Goal: Find specific page/section: Find specific page/section

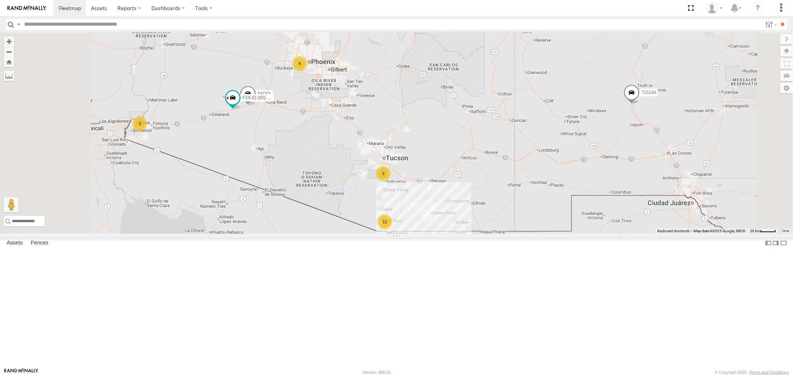
click at [0, 0] on div "P9" at bounding box center [0, 0] width 0 height 0
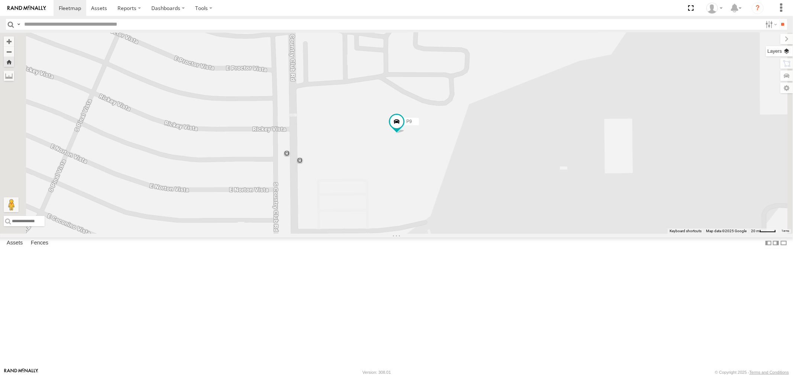
click at [787, 51] on label at bounding box center [779, 51] width 27 height 10
click at [0, 0] on span "Basemaps" at bounding box center [0, 0] width 0 height 0
click at [0, 0] on span "Satellite" at bounding box center [0, 0] width 0 height 0
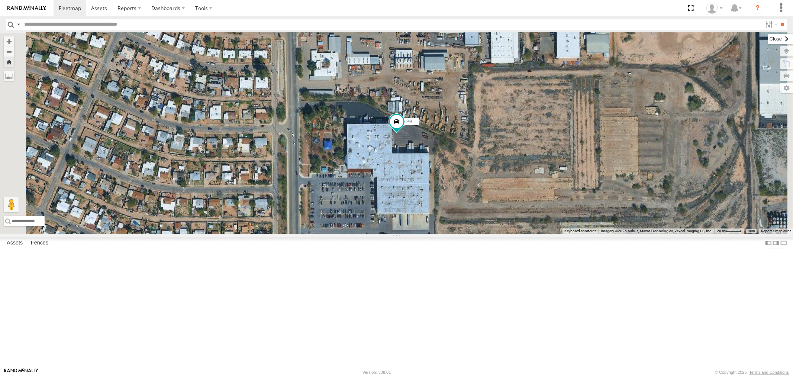
click at [768, 42] on label at bounding box center [780, 39] width 25 height 10
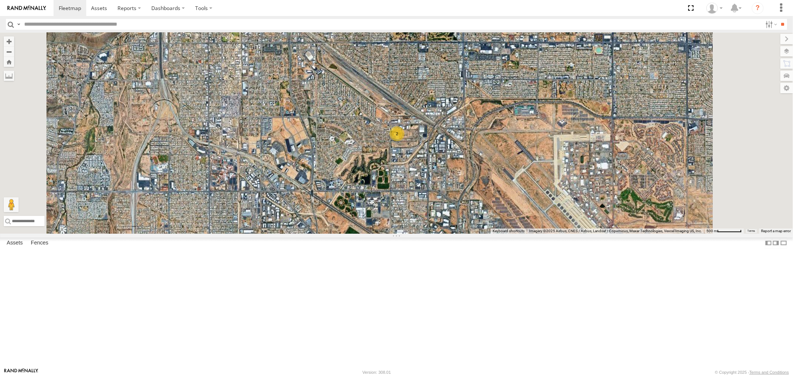
click at [0, 0] on div "F19-02 (60) - [PERSON_NAME]" at bounding box center [0, 0] width 0 height 0
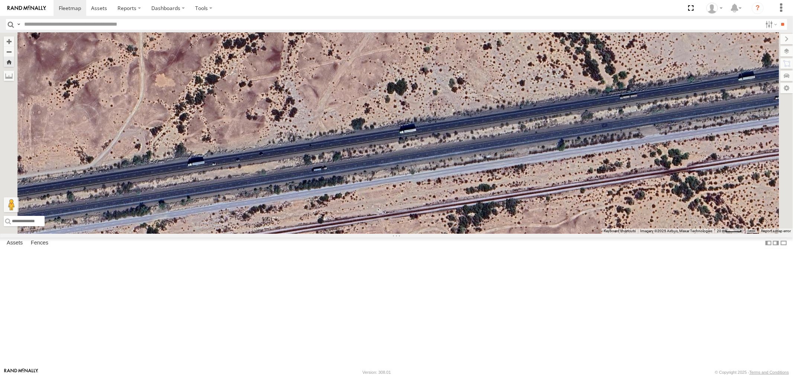
click at [0, 0] on div "All Assets" at bounding box center [0, 0] width 0 height 0
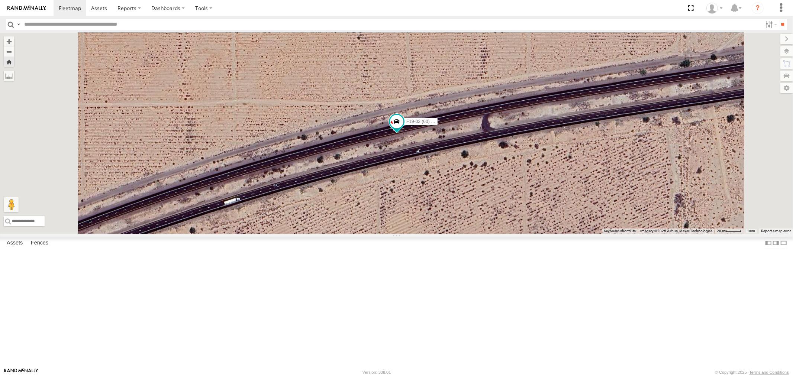
click at [0, 0] on div "P9 All Assets" at bounding box center [0, 0] width 0 height 0
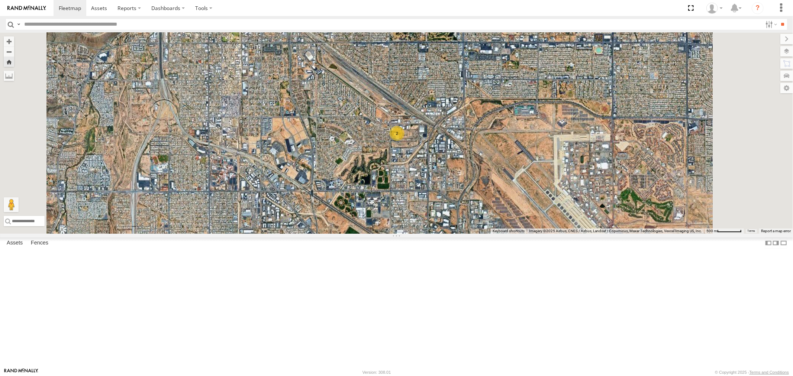
click at [0, 0] on div "All Assets" at bounding box center [0, 0] width 0 height 0
click at [0, 0] on div "P9 All Assets" at bounding box center [0, 0] width 0 height 0
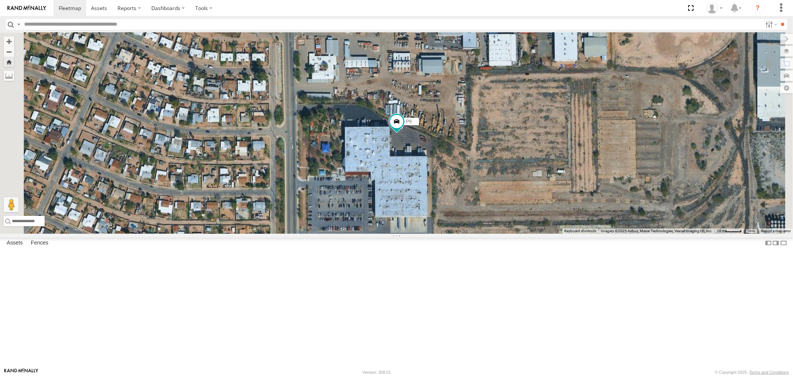
click at [0, 0] on div "F19-02 (60) - [PERSON_NAME]" at bounding box center [0, 0] width 0 height 0
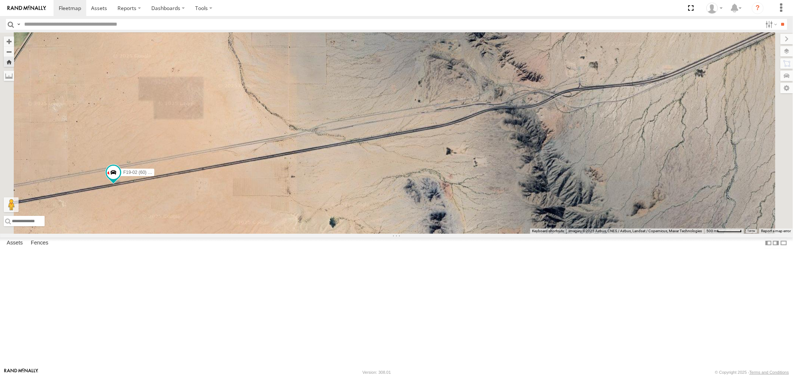
click at [0, 0] on link at bounding box center [0, 0] width 0 height 0
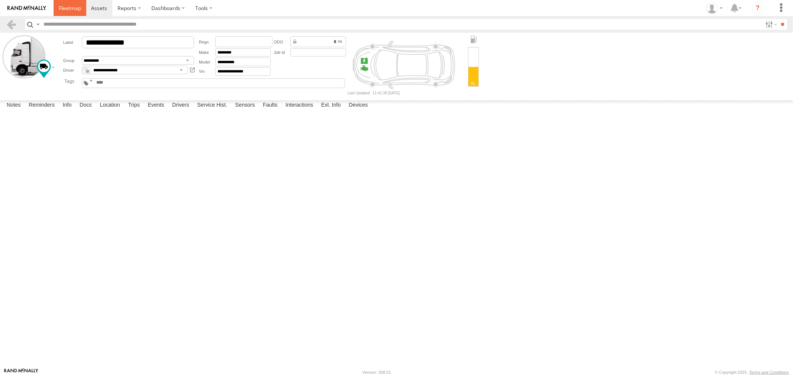
click at [68, 9] on span at bounding box center [70, 7] width 22 height 7
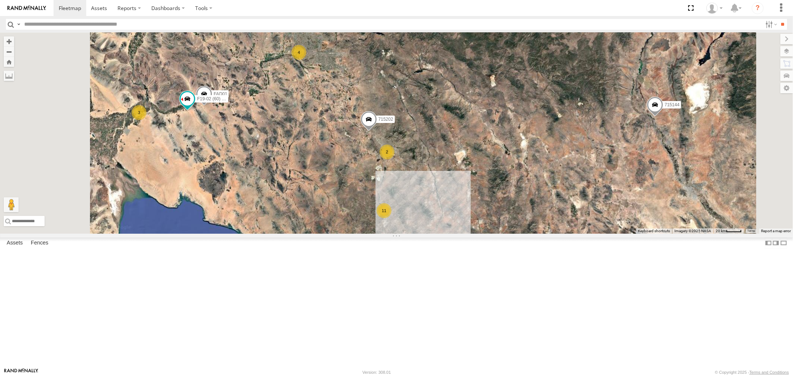
click at [0, 0] on div "P9" at bounding box center [0, 0] width 0 height 0
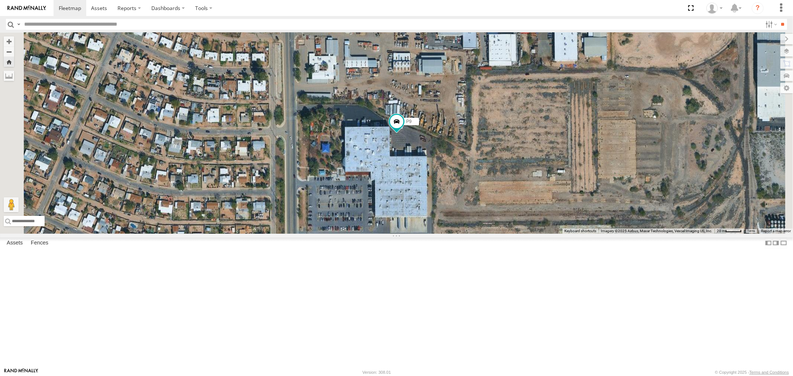
click at [0, 0] on div "All Assets" at bounding box center [0, 0] width 0 height 0
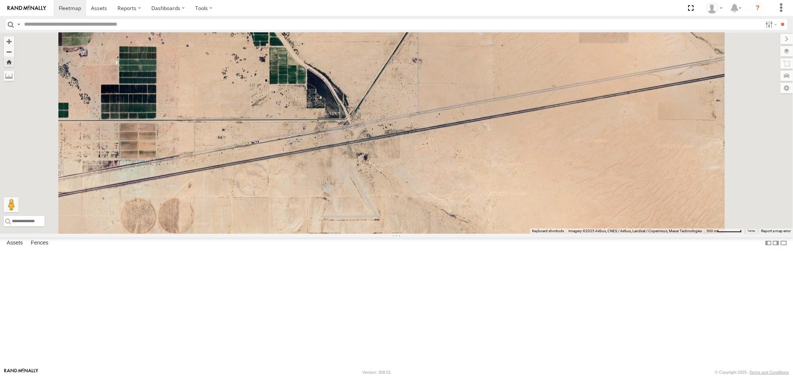
click at [0, 0] on div "All Assets" at bounding box center [0, 0] width 0 height 0
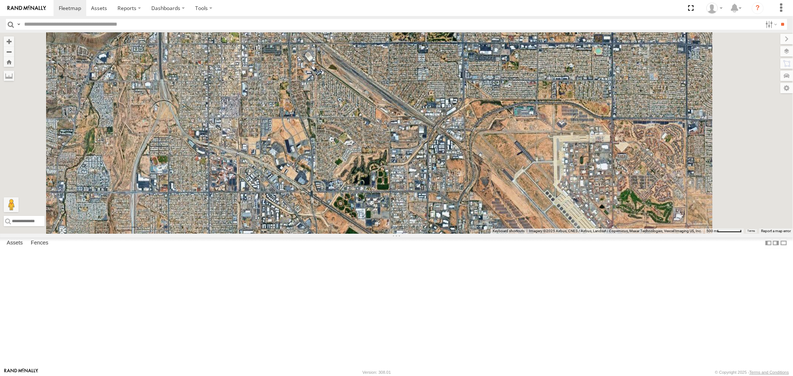
click at [0, 0] on div "F19-02 (60) - [PERSON_NAME]" at bounding box center [0, 0] width 0 height 0
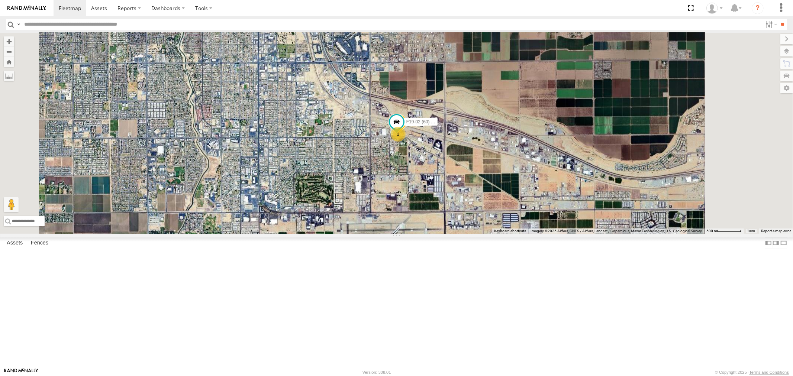
click at [0, 0] on div "F19-02 (60) - [PERSON_NAME]" at bounding box center [0, 0] width 0 height 0
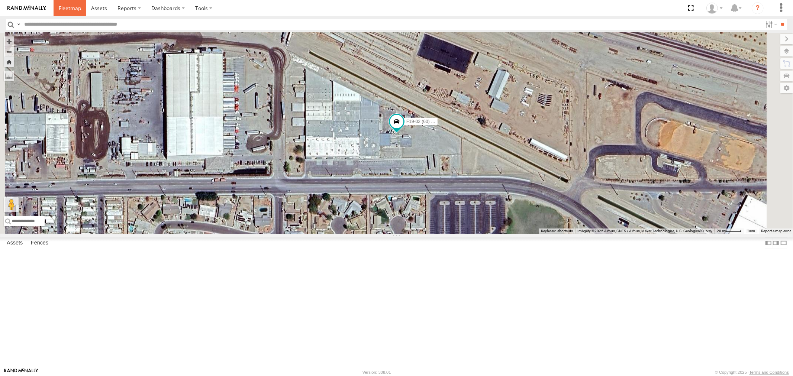
click at [66, 7] on span at bounding box center [70, 7] width 22 height 7
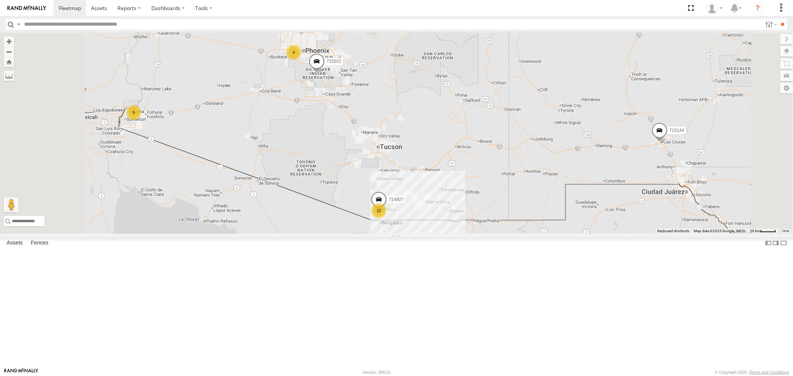
click at [0, 0] on div "All Assets" at bounding box center [0, 0] width 0 height 0
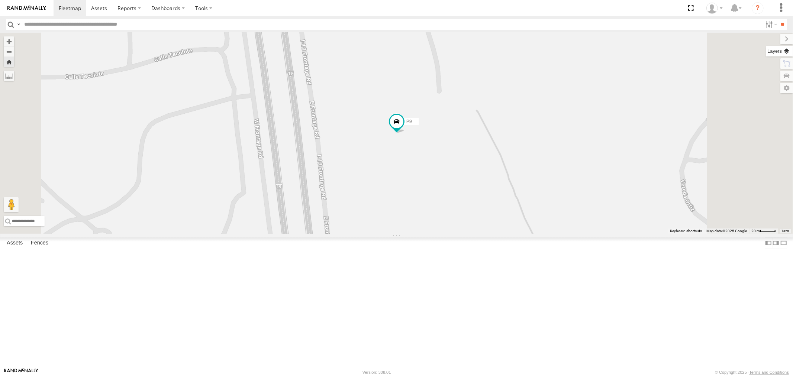
click at [791, 54] on label at bounding box center [779, 51] width 27 height 10
click at [0, 0] on span "Basemaps" at bounding box center [0, 0] width 0 height 0
click at [0, 0] on span "Satellite" at bounding box center [0, 0] width 0 height 0
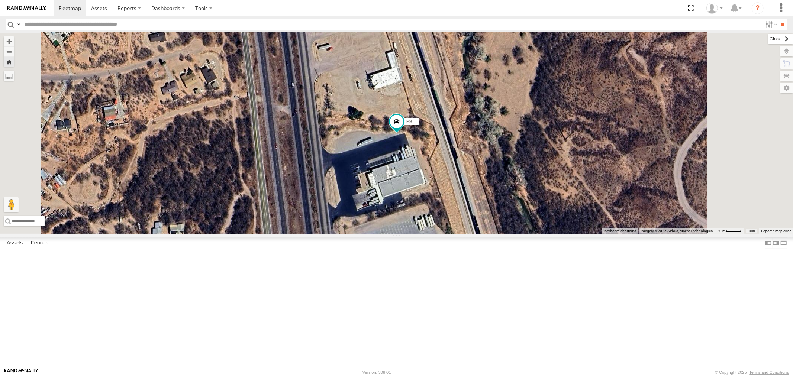
click at [768, 39] on label at bounding box center [780, 39] width 25 height 10
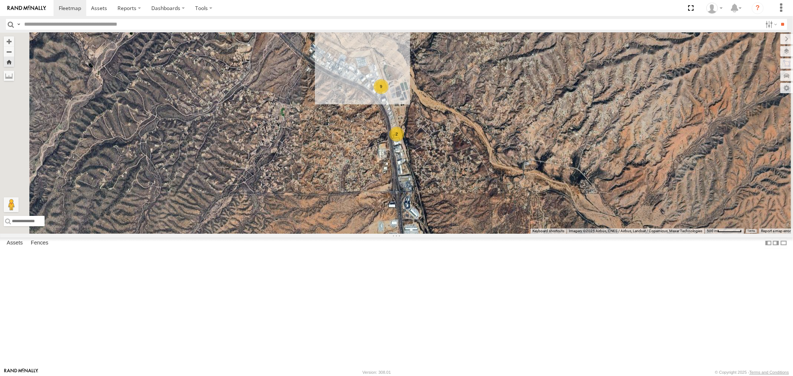
click at [0, 0] on div "P9" at bounding box center [0, 0] width 0 height 0
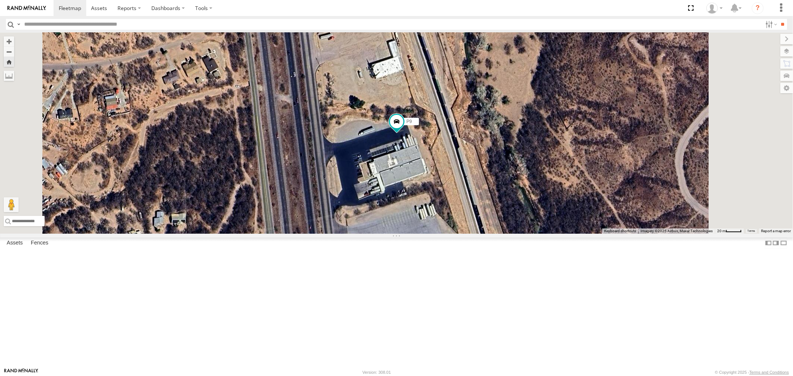
click at [0, 0] on div "F19-02 (60) - [PERSON_NAME]" at bounding box center [0, 0] width 0 height 0
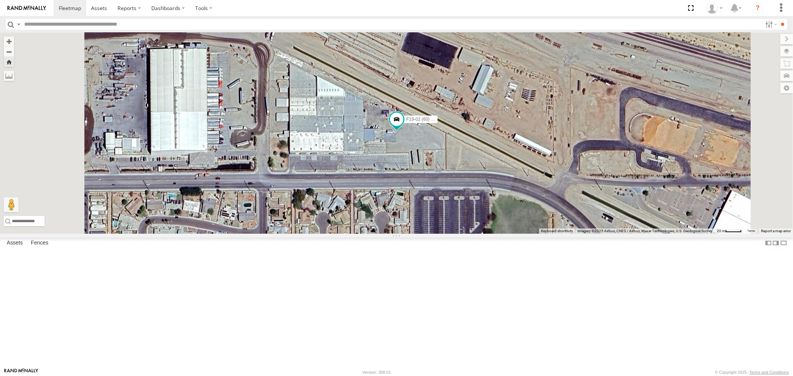
click at [0, 0] on div "715202" at bounding box center [0, 0] width 0 height 0
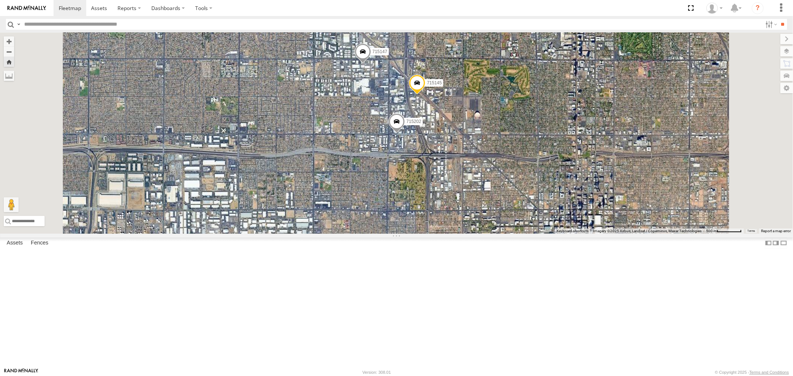
click at [0, 0] on div "F19-02 (60) - [PERSON_NAME]" at bounding box center [0, 0] width 0 height 0
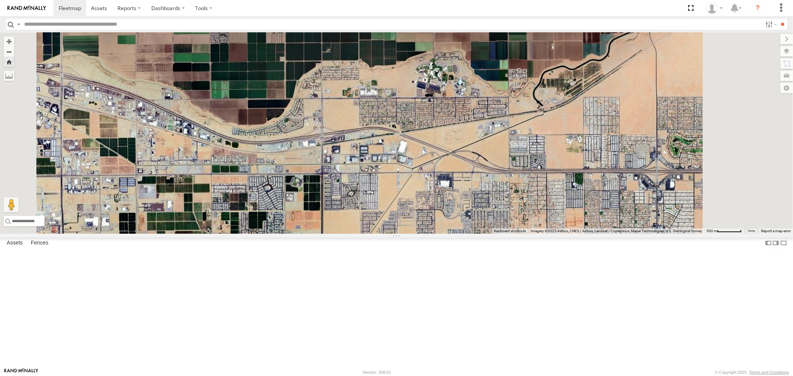
click at [0, 0] on div "715144" at bounding box center [0, 0] width 0 height 0
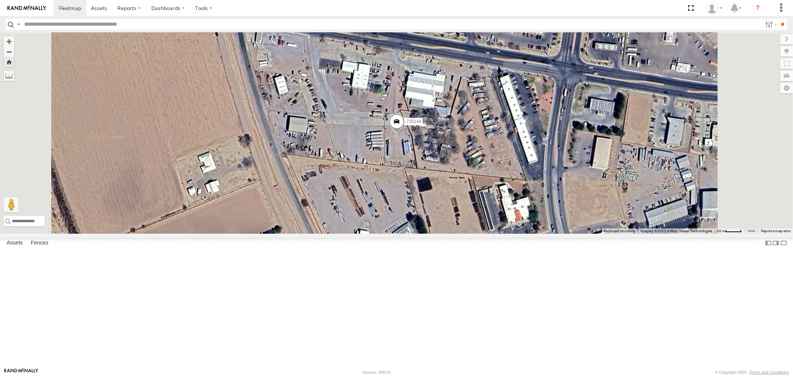
click at [0, 0] on div "P9 All Assets" at bounding box center [0, 0] width 0 height 0
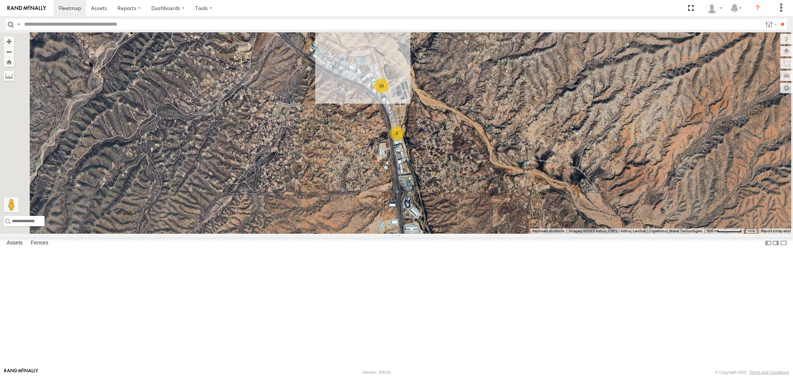
click at [0, 0] on div "P9" at bounding box center [0, 0] width 0 height 0
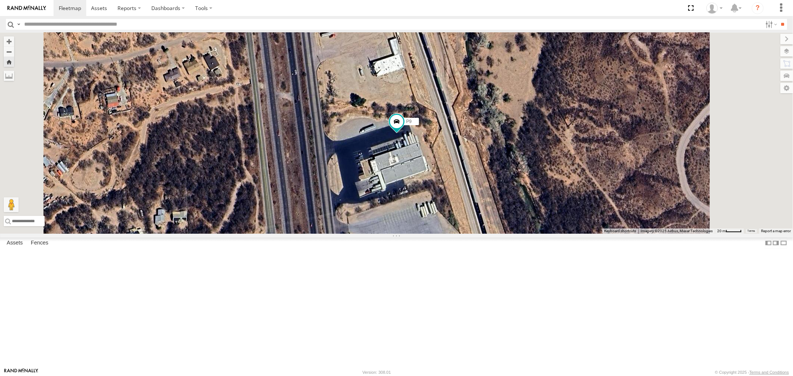
click at [0, 0] on div "All Assets" at bounding box center [0, 0] width 0 height 0
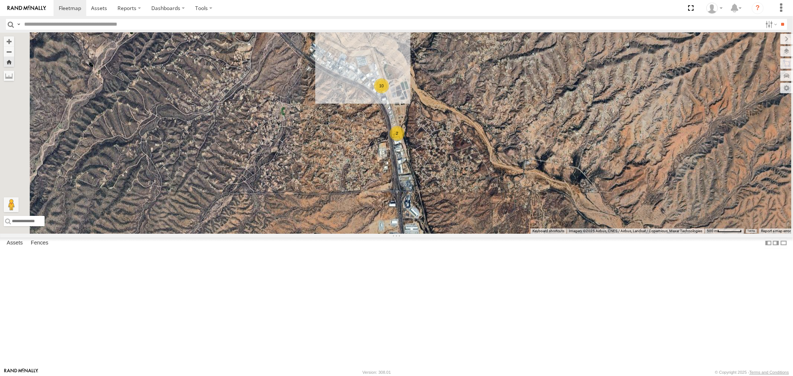
click at [0, 0] on div "P9" at bounding box center [0, 0] width 0 height 0
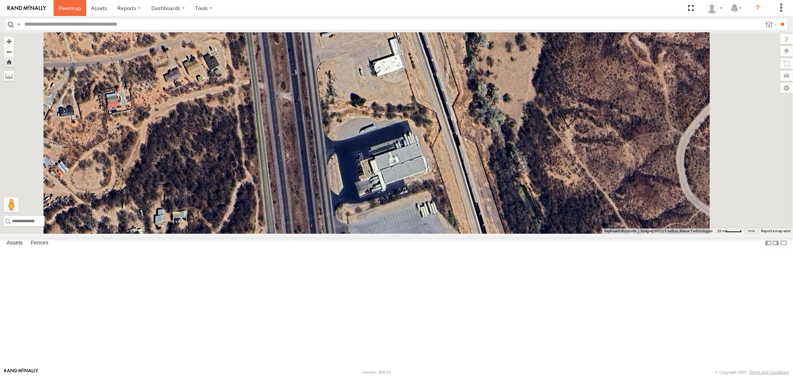
click at [67, 8] on span at bounding box center [70, 7] width 22 height 7
